Goal: Task Accomplishment & Management: Use online tool/utility

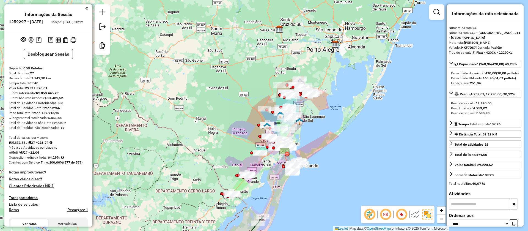
select select "*********"
click at [202, 106] on div "Janela de atendimento Grade de atendimento Capacidade Transportadoras Veículos …" at bounding box center [264, 115] width 528 height 231
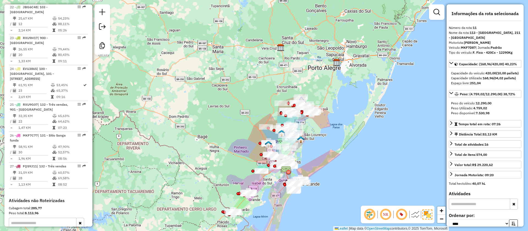
scroll to position [995, 0]
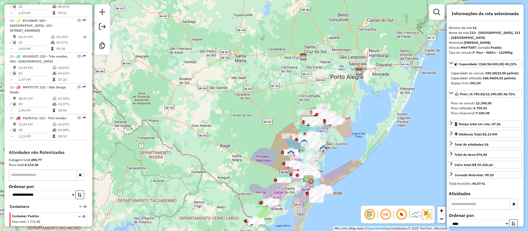
drag, startPoint x: 190, startPoint y: 74, endPoint x: 211, endPoint y: 84, distance: 23.6
click at [211, 84] on div "Janela de atendimento Grade de atendimento Capacidade Transportadoras Veículos …" at bounding box center [264, 115] width 528 height 231
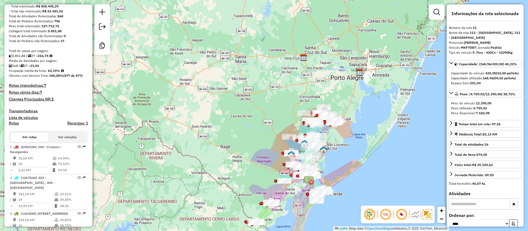
scroll to position [0, 0]
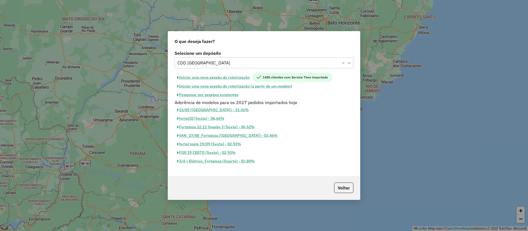
click at [235, 65] on input "text" at bounding box center [259, 63] width 162 height 7
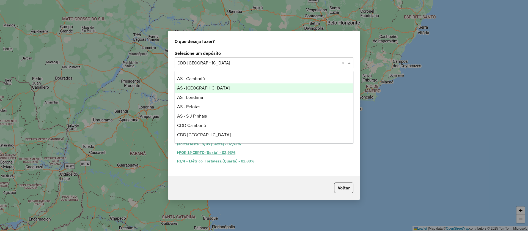
scroll to position [37, 0]
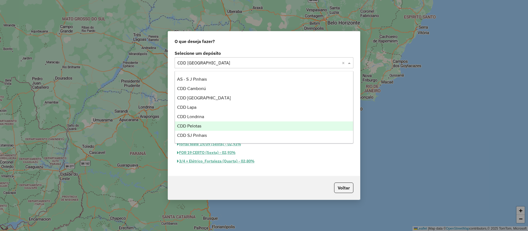
click at [197, 127] on span "CDD Pelotas" at bounding box center [189, 126] width 24 height 5
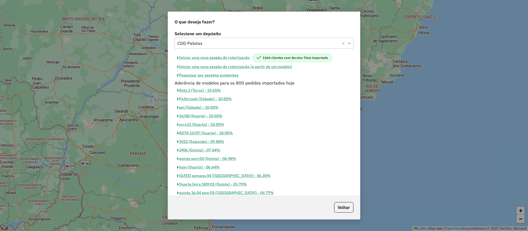
click at [197, 59] on button "Iniciar uma nova sessão de roteirização" at bounding box center [214, 57] width 78 height 9
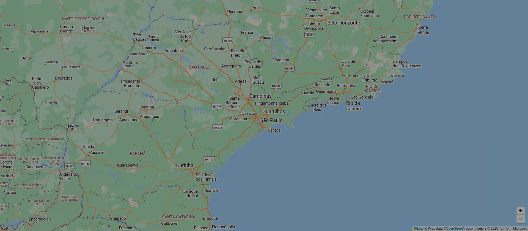
select select "*"
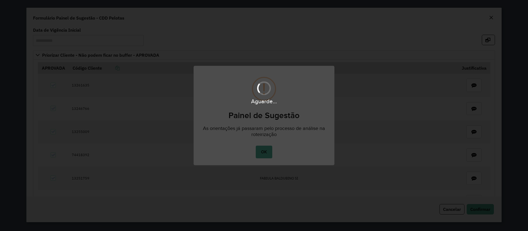
click at [264, 151] on div "Aguarde..." at bounding box center [264, 115] width 528 height 231
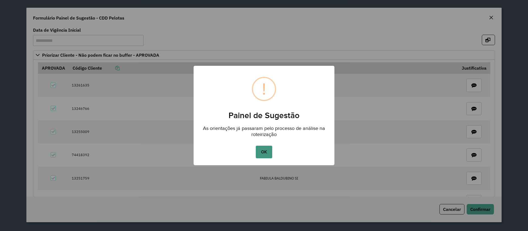
click at [264, 153] on button "OK" at bounding box center [264, 152] width 16 height 13
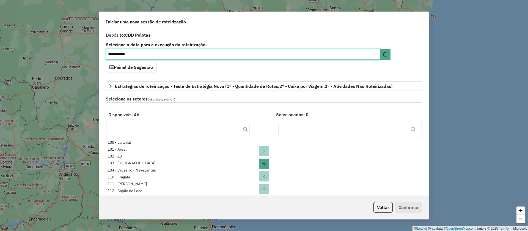
scroll to position [124, 0]
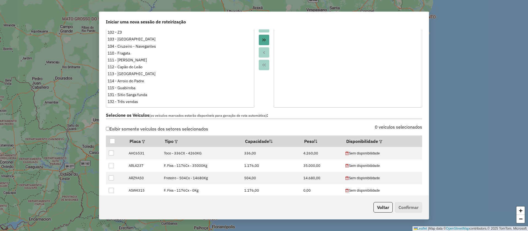
click at [268, 41] on button "Move All to Target" at bounding box center [264, 40] width 10 height 10
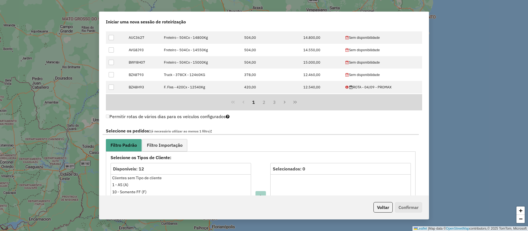
scroll to position [330, 0]
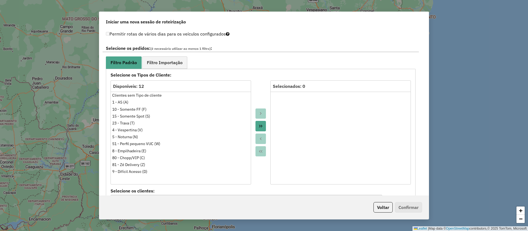
click at [267, 126] on div at bounding box center [260, 132] width 19 height 104
click at [261, 125] on icon "Move All to Target" at bounding box center [261, 126] width 4 height 4
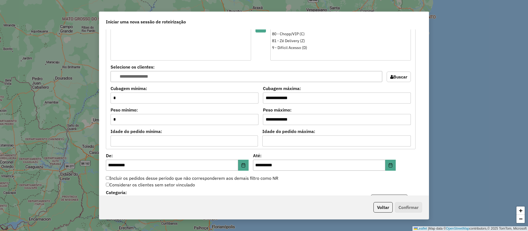
scroll to position [495, 0]
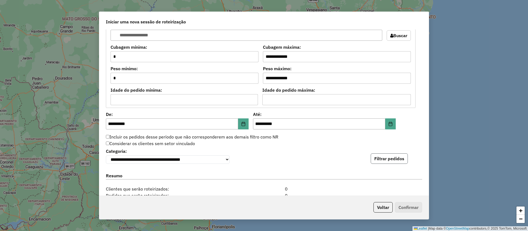
click at [383, 160] on button "Filtrar pedidos" at bounding box center [389, 158] width 37 height 10
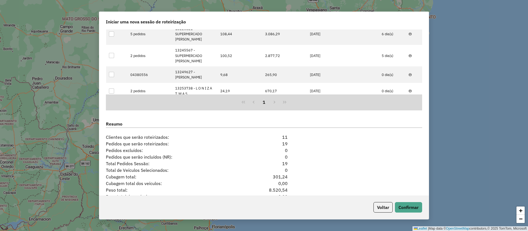
scroll to position [698, 0]
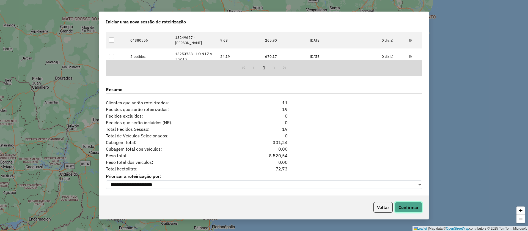
click at [407, 209] on button "Confirmar" at bounding box center [408, 207] width 27 height 10
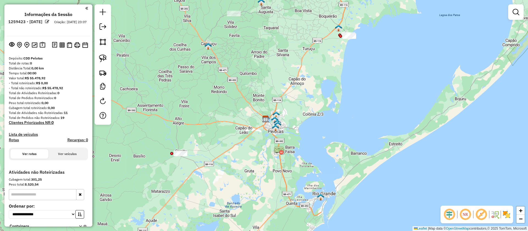
drag, startPoint x: 198, startPoint y: 74, endPoint x: 200, endPoint y: 82, distance: 7.7
click at [200, 82] on div "Janela de atendimento Grade de atendimento Capacidade Transportadoras Veículos …" at bounding box center [264, 115] width 528 height 231
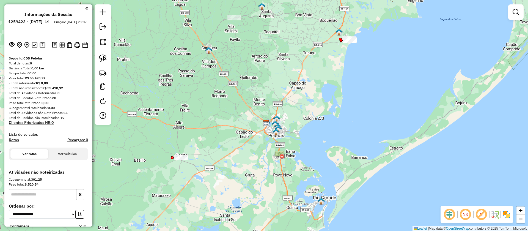
click at [203, 115] on div "Janela de atendimento Grade de atendimento Capacidade Transportadoras Veículos …" at bounding box center [264, 115] width 528 height 231
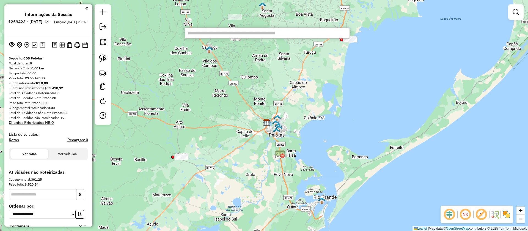
paste input "*****"
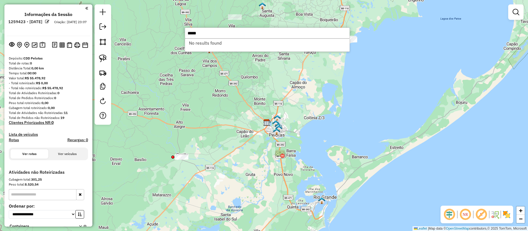
type input "*****"
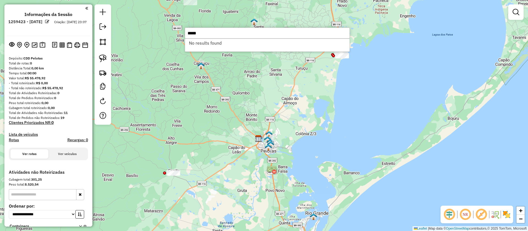
drag, startPoint x: 249, startPoint y: 114, endPoint x: 243, endPoint y: 125, distance: 12.8
click at [243, 125] on div "Janela de atendimento Grade de atendimento Capacidade Transportadoras Veículos …" at bounding box center [264, 115] width 528 height 231
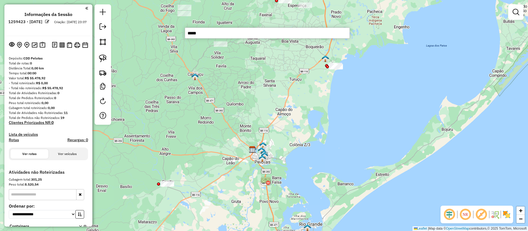
click at [284, 68] on div "Janela de atendimento Grade de atendimento Capacidade Transportadoras Veículos …" at bounding box center [264, 115] width 528 height 231
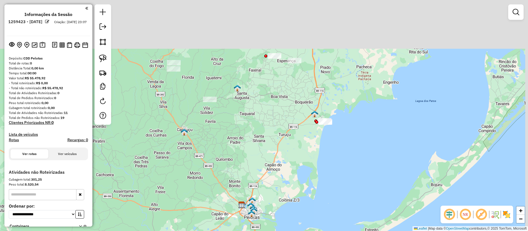
drag, startPoint x: 257, startPoint y: 62, endPoint x: 244, endPoint y: 146, distance: 84.5
click at [246, 140] on div "Janela de atendimento Grade de atendimento Capacidade Transportadoras Veículos …" at bounding box center [264, 115] width 528 height 231
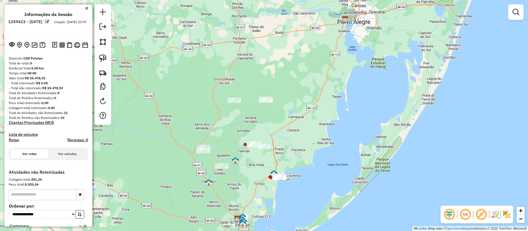
drag, startPoint x: 329, startPoint y: 88, endPoint x: 324, endPoint y: 119, distance: 31.5
click at [324, 119] on div "Janela de atendimento Grade de atendimento Capacidade Transportadoras Veículos …" at bounding box center [264, 115] width 528 height 231
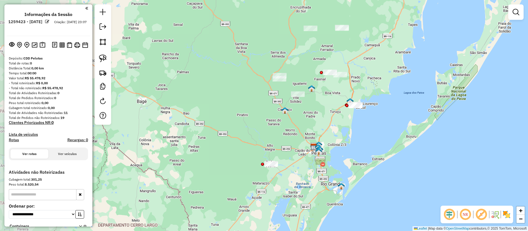
drag, startPoint x: 300, startPoint y: 69, endPoint x: 375, endPoint y: 0, distance: 101.8
click at [375, 0] on div "Janela de atendimento Grade de atendimento Capacidade Transportadoras Veículos …" at bounding box center [264, 115] width 528 height 231
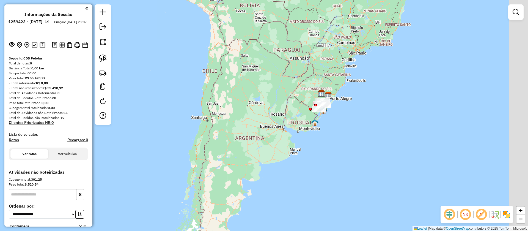
drag, startPoint x: 343, startPoint y: 69, endPoint x: 280, endPoint y: 59, distance: 64.0
click at [321, 59] on div "Janela de atendimento Grade de atendimento Capacidade Transportadoras Veículos …" at bounding box center [264, 115] width 528 height 231
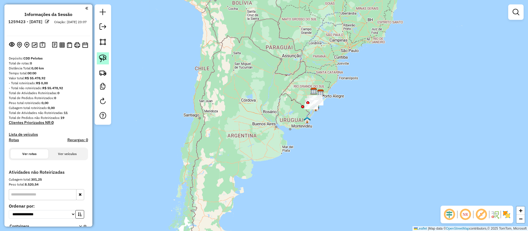
click at [105, 60] on img at bounding box center [103, 58] width 8 height 8
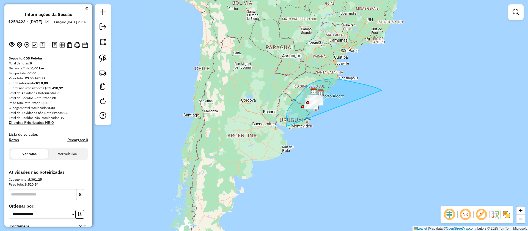
drag, startPoint x: 382, startPoint y: 90, endPoint x: 287, endPoint y: 126, distance: 101.8
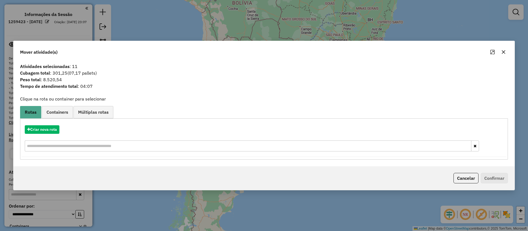
click at [503, 53] on icon "button" at bounding box center [504, 52] width 4 height 4
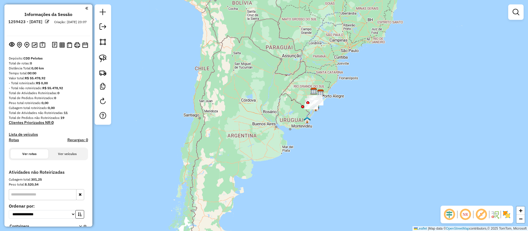
click at [49, 21] on em at bounding box center [47, 22] width 4 height 4
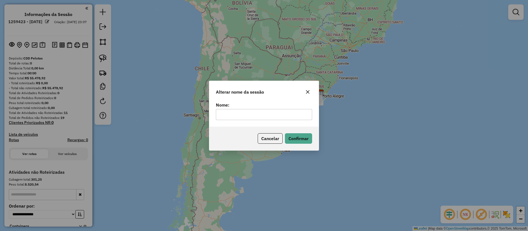
click at [247, 117] on input "text" at bounding box center [264, 114] width 96 height 11
click at [253, 129] on div "Cancelar Confirmar" at bounding box center [264, 139] width 110 height 24
click at [261, 118] on input "*" at bounding box center [264, 114] width 96 height 11
type input "**********"
click at [296, 140] on button "Confirmar" at bounding box center [298, 138] width 27 height 10
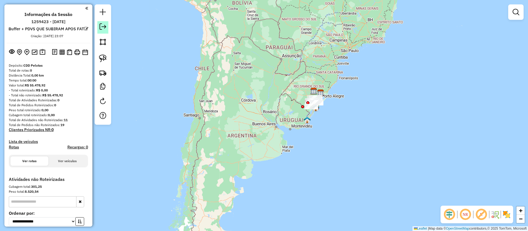
click at [98, 26] on link at bounding box center [102, 27] width 11 height 12
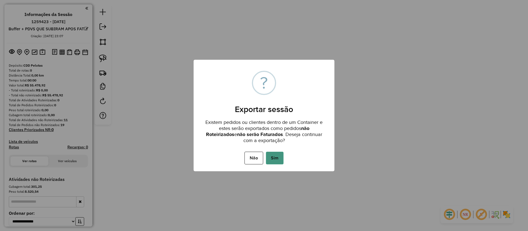
click at [274, 157] on button "Sim" at bounding box center [275, 158] width 18 height 13
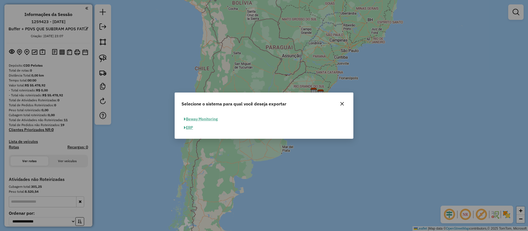
click at [194, 129] on button "ERP" at bounding box center [189, 127] width 14 height 9
select select "*********"
select select "**"
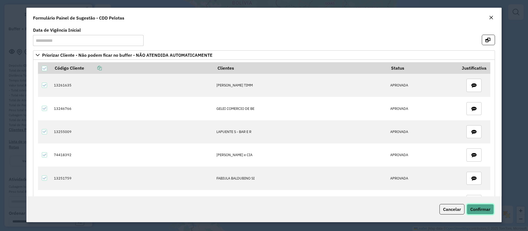
click at [475, 209] on span "Confirmar" at bounding box center [481, 209] width 20 height 6
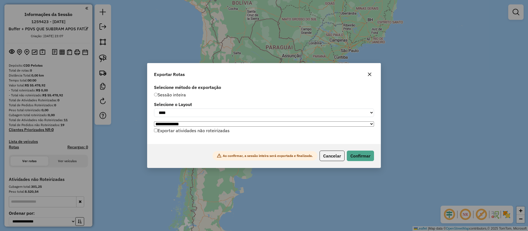
click at [217, 132] on label "Exportar atividades não roteirizadas" at bounding box center [192, 130] width 76 height 10
click at [364, 160] on button "Confirmar" at bounding box center [360, 156] width 27 height 10
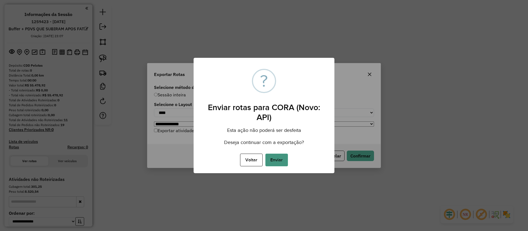
click at [275, 159] on button "Enviar" at bounding box center [277, 160] width 23 height 13
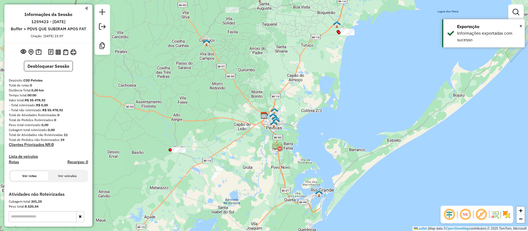
drag, startPoint x: 176, startPoint y: 72, endPoint x: 182, endPoint y: 118, distance: 46.3
click at [182, 118] on div "Janela de atendimento Grade de atendimento Capacidade Transportadoras Veículos …" at bounding box center [264, 115] width 528 height 231
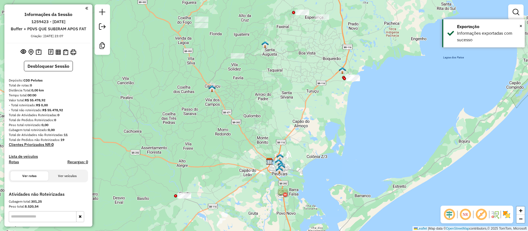
scroll to position [41, 0]
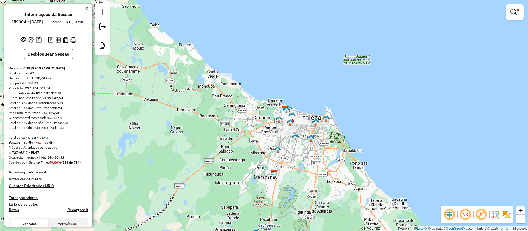
scroll to position [1586, 0]
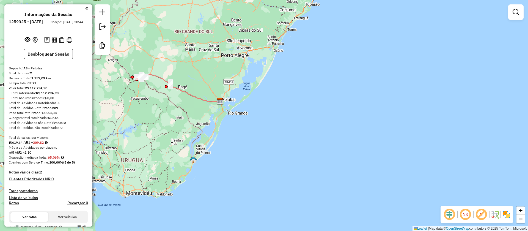
scroll to position [64, 0]
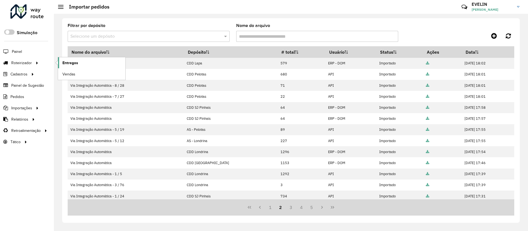
click at [72, 64] on span "Entregas" at bounding box center [70, 63] width 16 height 6
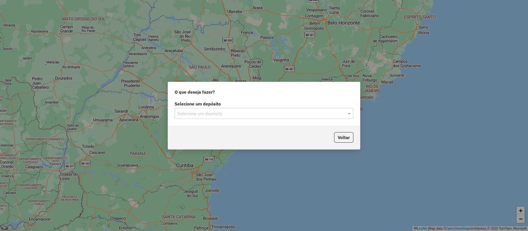
click at [241, 115] on input "text" at bounding box center [259, 113] width 162 height 7
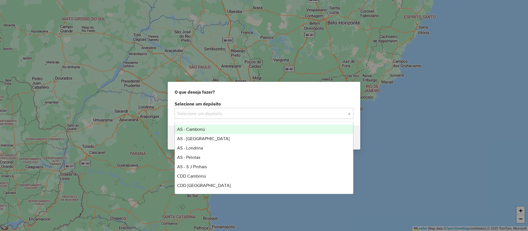
type input "*"
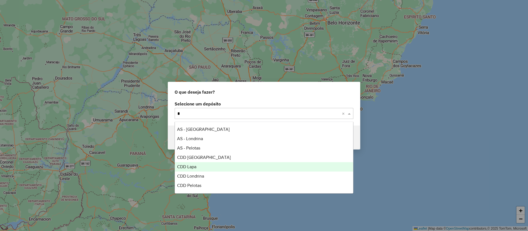
click at [185, 166] on span "CDD Lapa" at bounding box center [186, 166] width 19 height 5
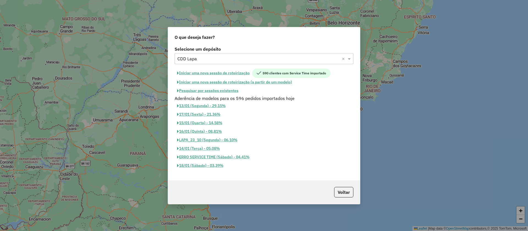
click at [223, 75] on button "Iniciar uma nova sessão de roteirização" at bounding box center [214, 73] width 78 height 9
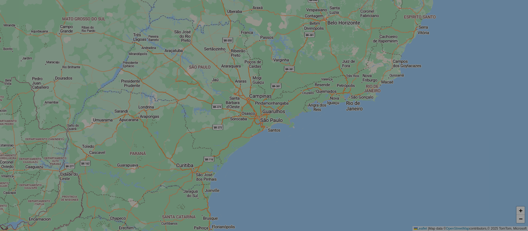
select select "*"
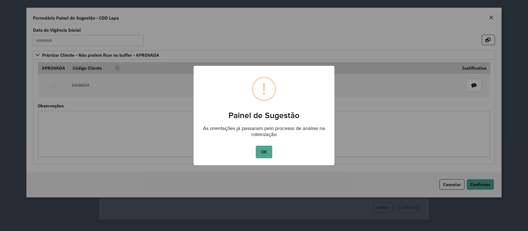
click at [261, 152] on button "OK" at bounding box center [264, 152] width 16 height 13
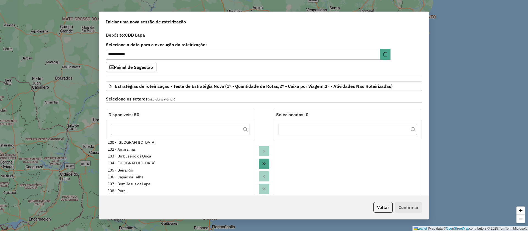
click at [265, 165] on icon "Move All to Target" at bounding box center [264, 164] width 4 height 4
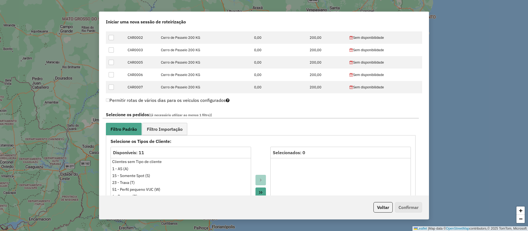
scroll to position [330, 0]
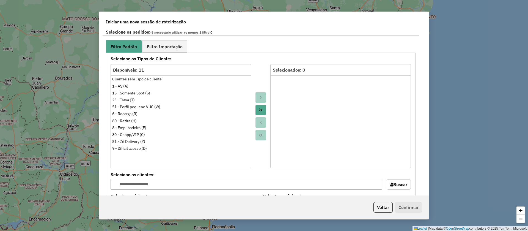
click at [266, 110] on div at bounding box center [260, 116] width 19 height 104
click at [256, 109] on button "Move All to Target" at bounding box center [261, 110] width 10 height 10
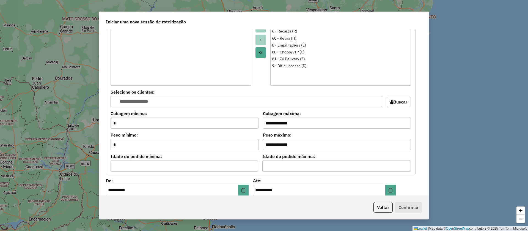
scroll to position [537, 0]
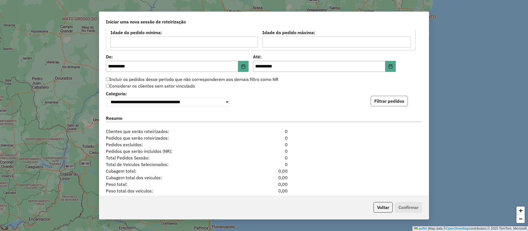
click at [384, 98] on button "Filtrar pedidos" at bounding box center [389, 101] width 37 height 10
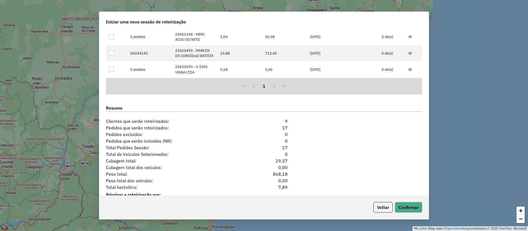
scroll to position [682, 0]
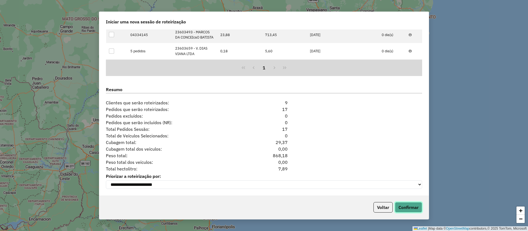
click at [412, 209] on button "Confirmar" at bounding box center [408, 207] width 27 height 10
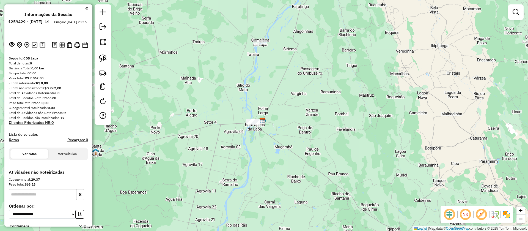
drag, startPoint x: 165, startPoint y: 98, endPoint x: 162, endPoint y: 105, distance: 7.3
click at [162, 104] on div "Janela de atendimento Grade de atendimento Capacidade Transportadoras Veículos …" at bounding box center [264, 115] width 528 height 231
click at [49, 20] on em at bounding box center [47, 22] width 4 height 4
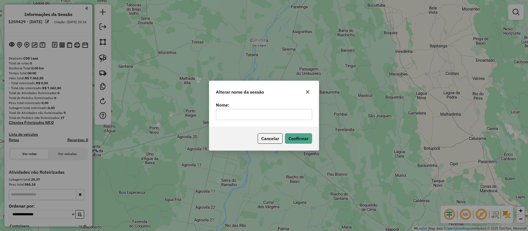
click at [269, 115] on input "text" at bounding box center [264, 114] width 96 height 11
type input "**********"
click at [297, 141] on button "Confirmar" at bounding box center [298, 138] width 27 height 10
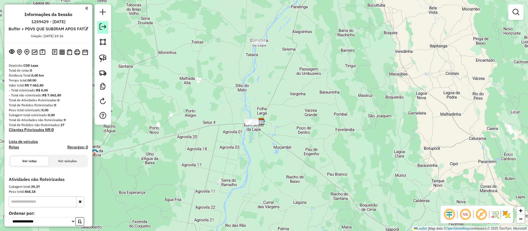
click at [98, 29] on link at bounding box center [102, 27] width 11 height 12
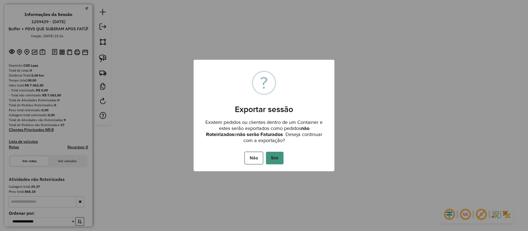
click at [281, 161] on button "Sim" at bounding box center [275, 158] width 18 height 13
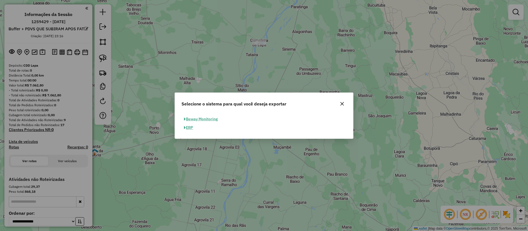
click at [187, 128] on button "ERP" at bounding box center [189, 127] width 14 height 9
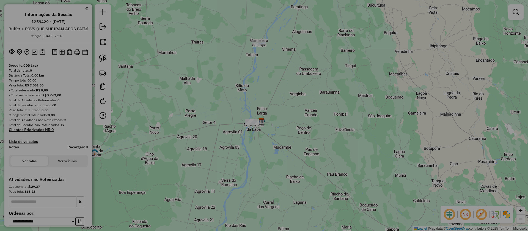
select select "**"
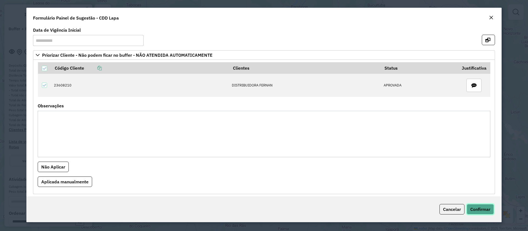
click at [482, 206] on span "Confirmar" at bounding box center [481, 209] width 20 height 6
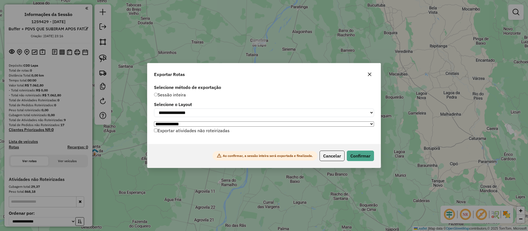
click at [200, 131] on label "Exportar atividades não roteirizadas" at bounding box center [192, 130] width 76 height 10
click at [357, 160] on button "Confirmar" at bounding box center [360, 156] width 27 height 10
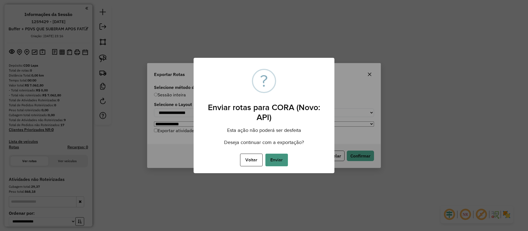
click at [277, 157] on button "Enviar" at bounding box center [277, 160] width 23 height 13
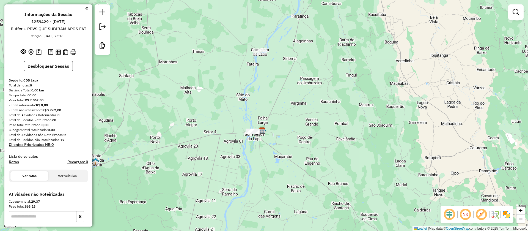
click at [174, 68] on div "Janela de atendimento Grade de atendimento Capacidade Transportadoras Veículos …" at bounding box center [264, 115] width 528 height 231
click at [102, 15] on link at bounding box center [102, 13] width 11 height 12
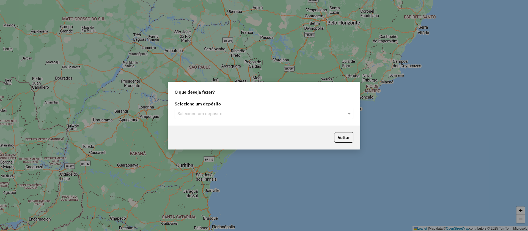
click at [193, 112] on input "text" at bounding box center [259, 113] width 162 height 7
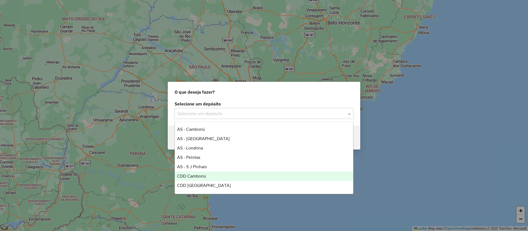
scroll to position [37, 0]
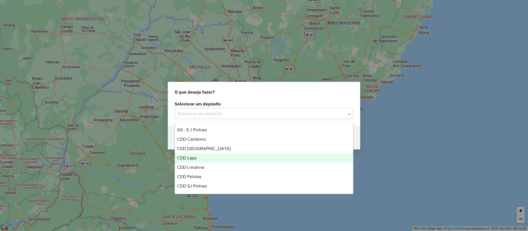
click at [198, 157] on div "CDD Lapa" at bounding box center [264, 157] width 178 height 9
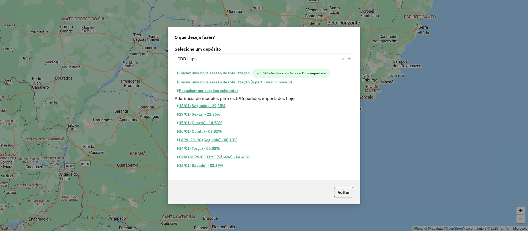
click at [209, 87] on button "Pesquisar por sessões existentes" at bounding box center [208, 90] width 66 height 9
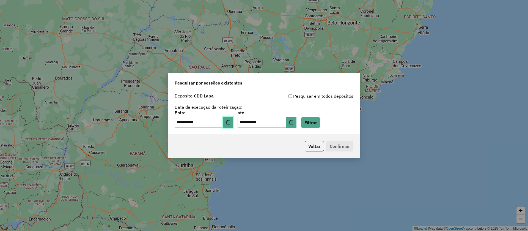
click at [234, 124] on button "Choose Date" at bounding box center [228, 122] width 10 height 11
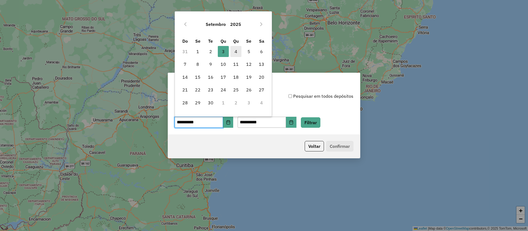
click at [235, 52] on span "4" at bounding box center [236, 51] width 11 height 11
type input "**********"
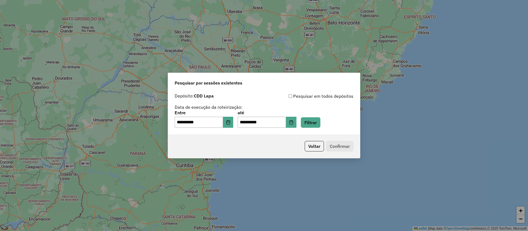
click at [313, 117] on div "**********" at bounding box center [264, 119] width 179 height 17
click at [313, 123] on button "Filtrar" at bounding box center [311, 122] width 20 height 10
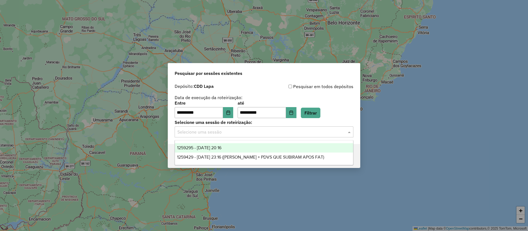
click at [268, 132] on input "text" at bounding box center [259, 132] width 162 height 7
click at [248, 146] on div "1259295 - 04/09/2025 20:16" at bounding box center [264, 147] width 178 height 9
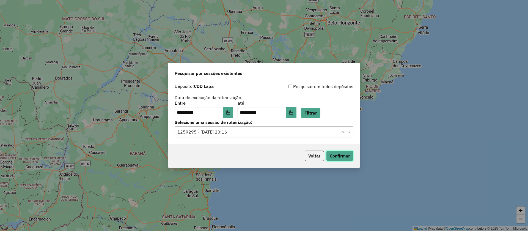
click at [332, 155] on button "Confirmar" at bounding box center [339, 156] width 27 height 10
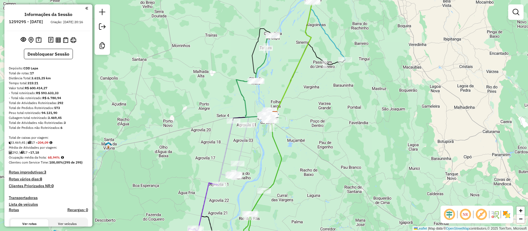
drag, startPoint x: 187, startPoint y: 104, endPoint x: 209, endPoint y: 96, distance: 23.5
click at [209, 96] on div "Janela de atendimento Grade de atendimento Capacidade Transportadoras Veículos …" at bounding box center [264, 115] width 528 height 231
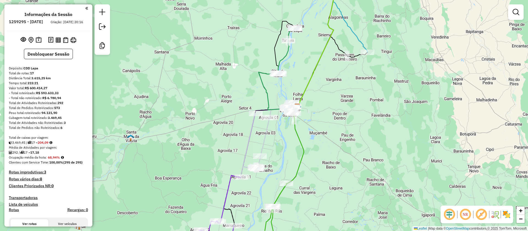
scroll to position [124, 0]
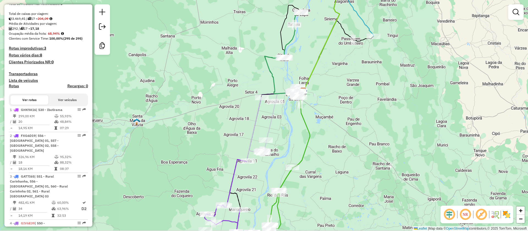
drag, startPoint x: 186, startPoint y: 70, endPoint x: 192, endPoint y: 54, distance: 17.0
click at [192, 54] on div "Janela de atendimento Grade de atendimento Capacidade Transportadoras Veículos …" at bounding box center [264, 115] width 528 height 231
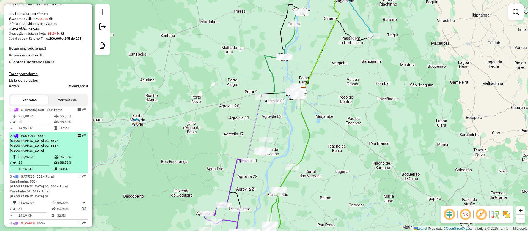
click at [40, 149] on div "2 - FXG6D19 | 556 - Carinhanha 01, 557 - [GEOGRAPHIC_DATA] 02, 558 - [GEOGRAPHI…" at bounding box center [39, 143] width 58 height 20
select select "**********"
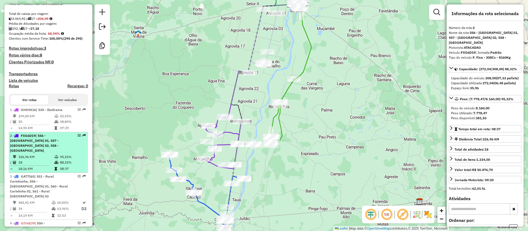
scroll to position [165, 0]
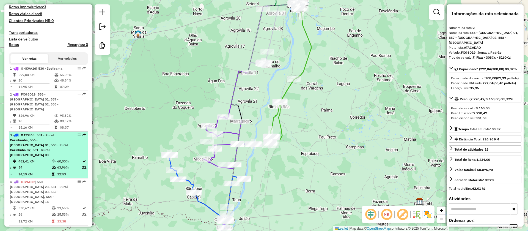
click at [25, 146] on span "| 551 - Rural Carinhanha, 556 - [GEOGRAPHIC_DATA] 01, 560 - Rural Carinhnha 02,…" at bounding box center [39, 145] width 58 height 24
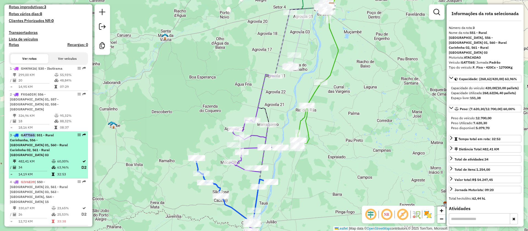
drag, startPoint x: 21, startPoint y: 134, endPoint x: 34, endPoint y: 134, distance: 12.9
click at [34, 134] on strong "GAT7I65 | 551 - Rural Carinhanha, 556 - [GEOGRAPHIC_DATA] 01, 560 - Rural Carin…" at bounding box center [39, 145] width 58 height 24
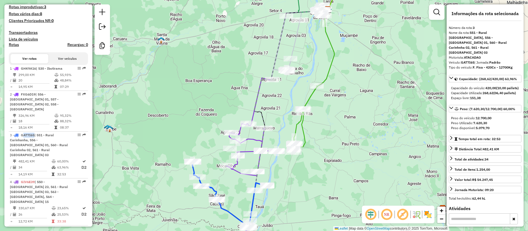
drag, startPoint x: 315, startPoint y: 57, endPoint x: 311, endPoint y: 61, distance: 5.3
click at [311, 61] on div "Janela de atendimento Grade de atendimento Capacidade Transportadoras Veículos …" at bounding box center [264, 115] width 528 height 231
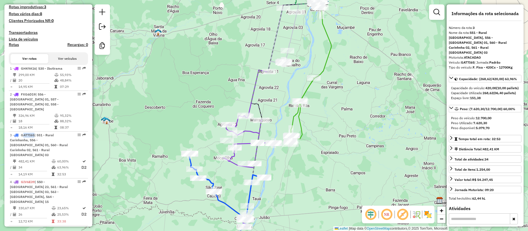
drag, startPoint x: 225, startPoint y: 69, endPoint x: 222, endPoint y: 61, distance: 8.5
click at [222, 61] on div "Janela de atendimento Grade de atendimento Capacidade Transportadoras Veículos …" at bounding box center [264, 115] width 528 height 231
